Goal: Transaction & Acquisition: Purchase product/service

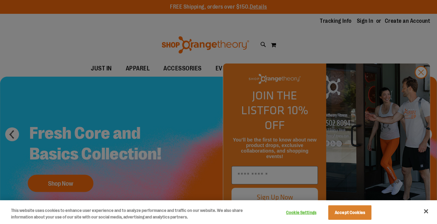
click at [422, 86] on div at bounding box center [218, 112] width 437 height 224
click at [363, 213] on button "Accept Cookies" at bounding box center [349, 213] width 43 height 15
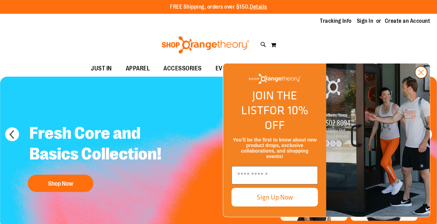
click at [423, 78] on circle "Close dialog" at bounding box center [420, 72] width 11 height 11
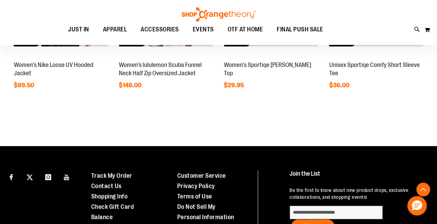
scroll to position [588, 0]
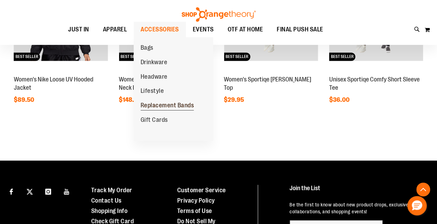
click at [170, 109] on span "Replacement Bands" at bounding box center [168, 106] width 54 height 9
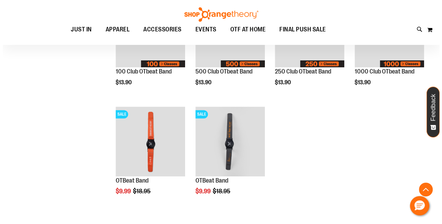
scroll to position [173, 0]
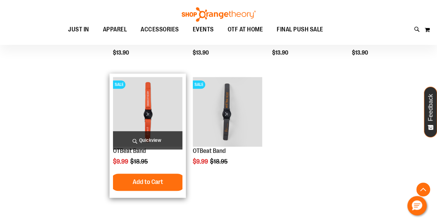
click at [149, 109] on img "product" at bounding box center [147, 111] width 69 height 69
click at [147, 139] on span "Quickview" at bounding box center [147, 140] width 69 height 18
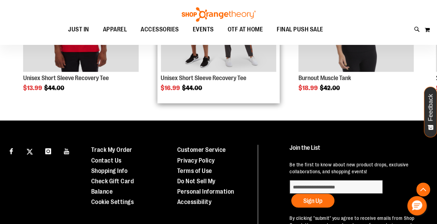
scroll to position [518, 0]
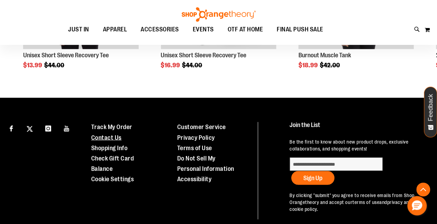
click at [111, 138] on link "Contact Us" at bounding box center [106, 137] width 30 height 7
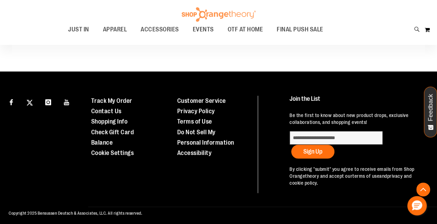
scroll to position [468, 0]
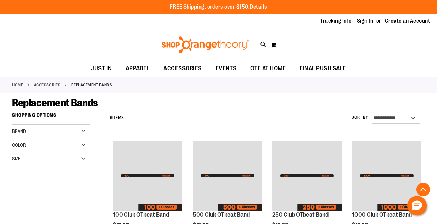
scroll to position [207, 0]
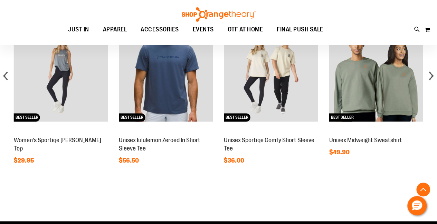
scroll to position [588, 0]
